Goal: Browse casually

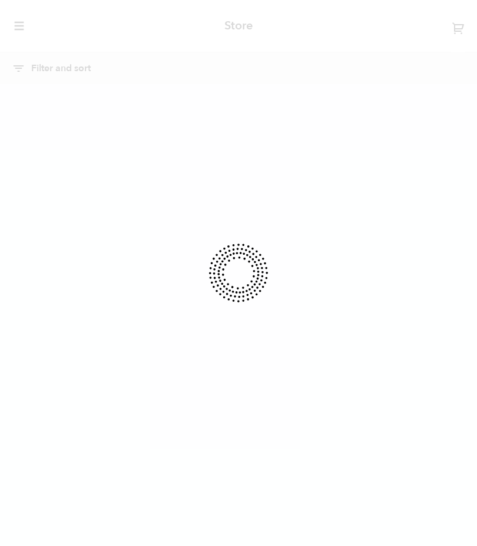
click at [217, 130] on div at bounding box center [238, 273] width 477 height 546
click at [230, 281] on icon at bounding box center [238, 273] width 61 height 61
click at [454, 39] on div at bounding box center [238, 273] width 477 height 546
click at [69, 75] on div at bounding box center [238, 273] width 477 height 546
click at [29, 29] on div at bounding box center [238, 273] width 477 height 546
